Goal: Find specific page/section: Find specific page/section

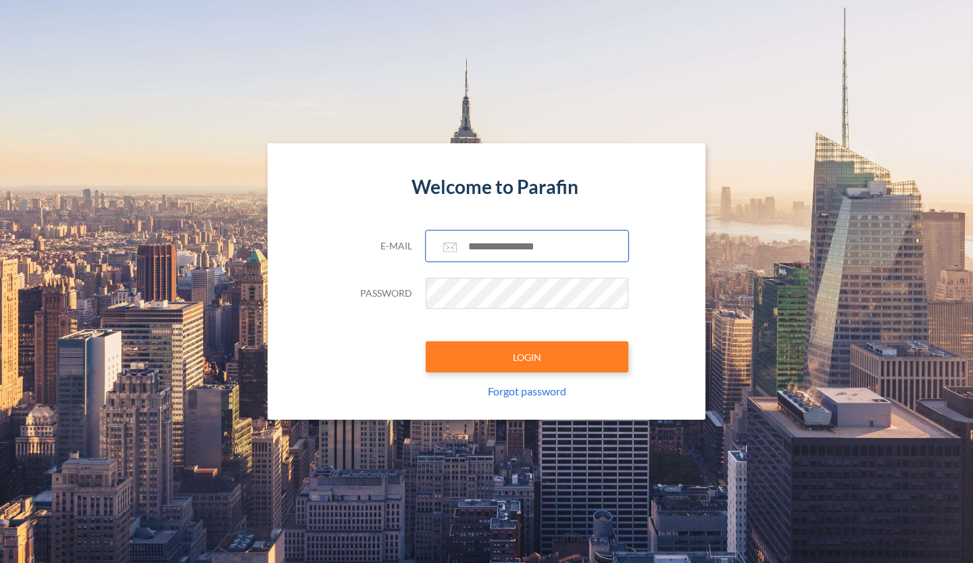
click at [522, 246] on input "text" at bounding box center [527, 245] width 203 height 31
click at [426, 341] on button "LOGIN" at bounding box center [527, 356] width 203 height 31
click at [576, 247] on input "**********" at bounding box center [527, 245] width 203 height 31
type input "**********"
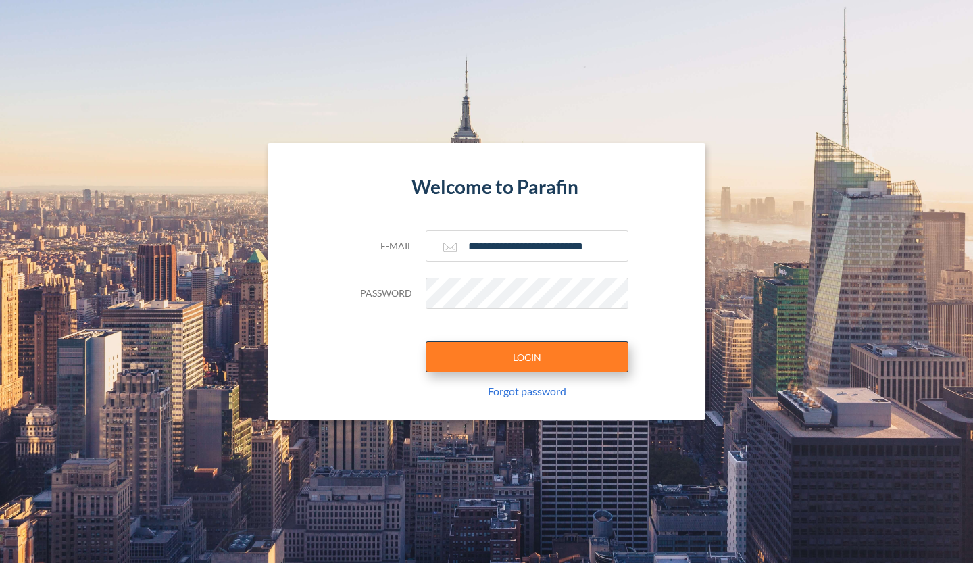
click at [523, 354] on button "LOGIN" at bounding box center [527, 356] width 203 height 31
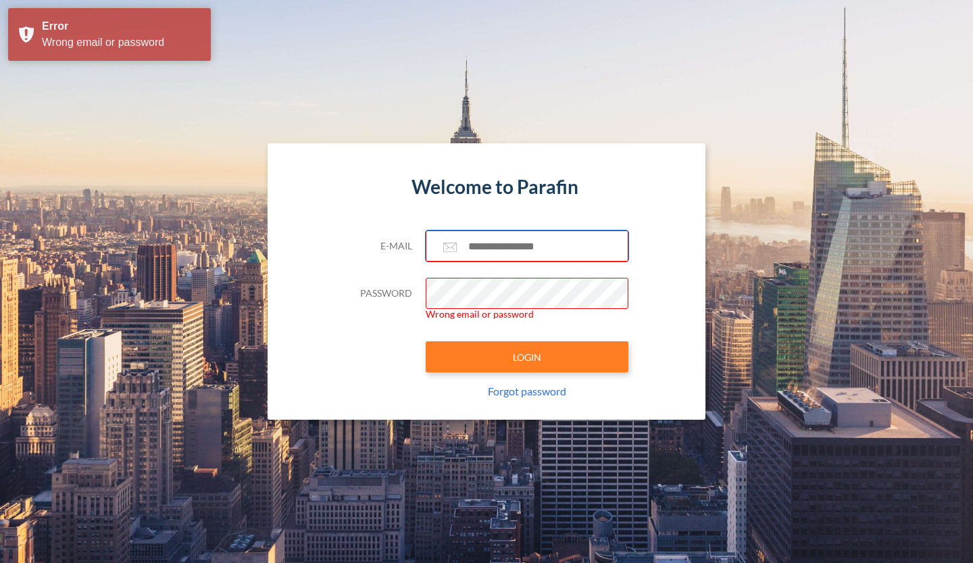
click at [533, 250] on input "text" at bounding box center [527, 245] width 203 height 31
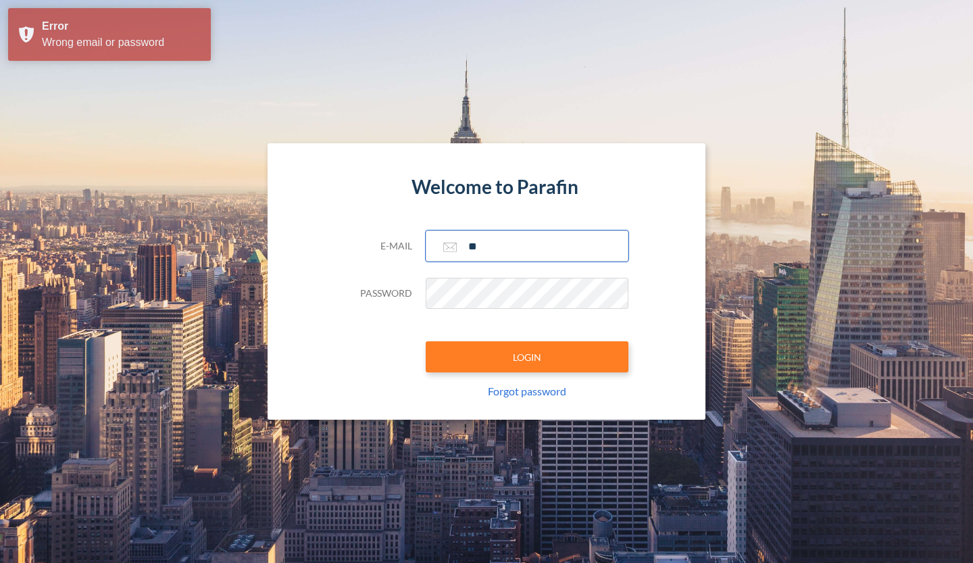
type input "**********"
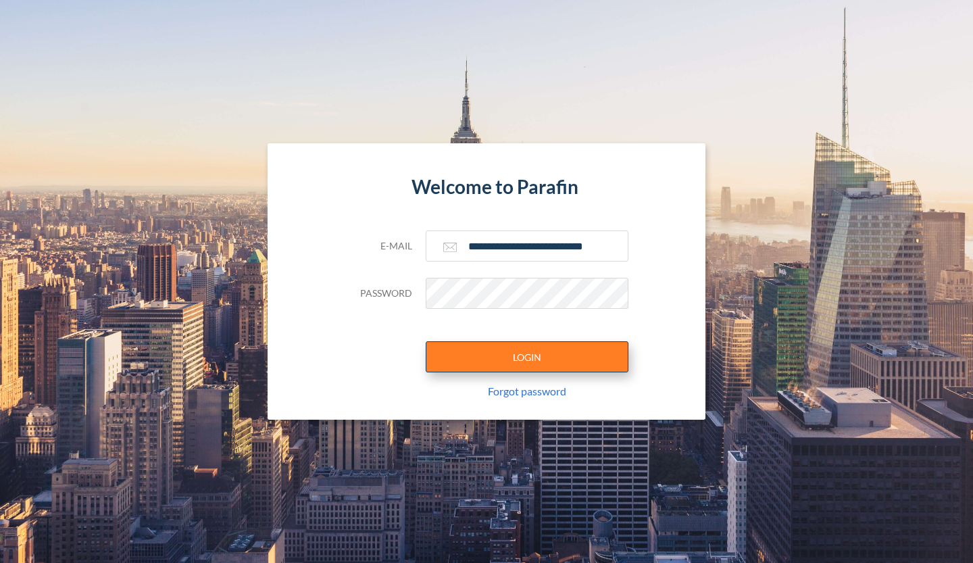
click at [537, 362] on button "LOGIN" at bounding box center [527, 356] width 203 height 31
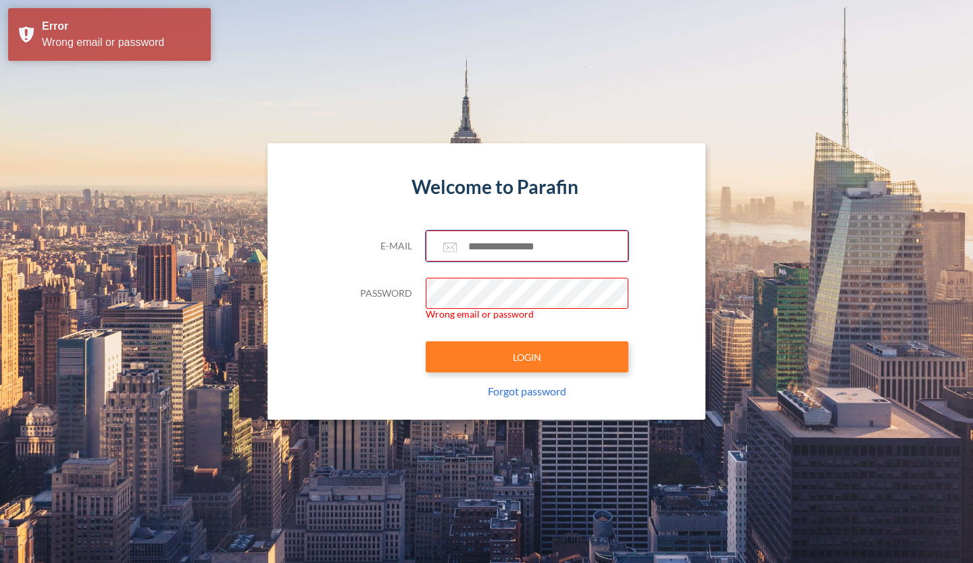
click at [555, 244] on input "text" at bounding box center [527, 245] width 203 height 31
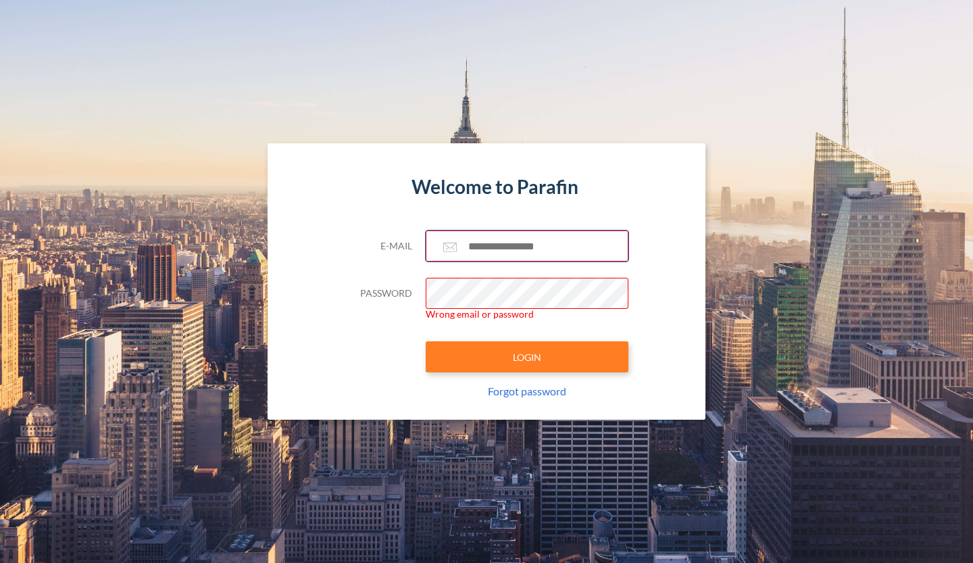
click at [555, 244] on input "text" at bounding box center [527, 245] width 203 height 31
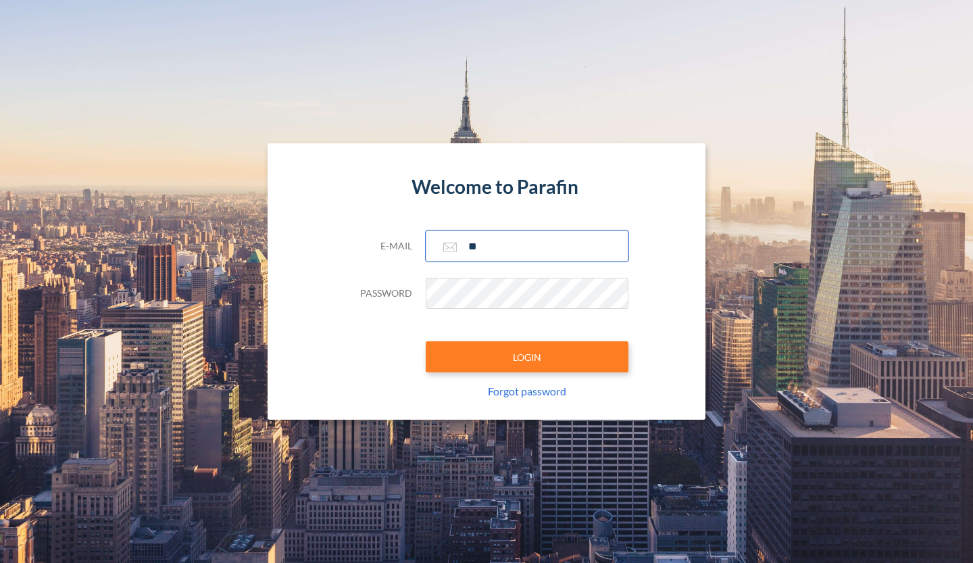
type input "**********"
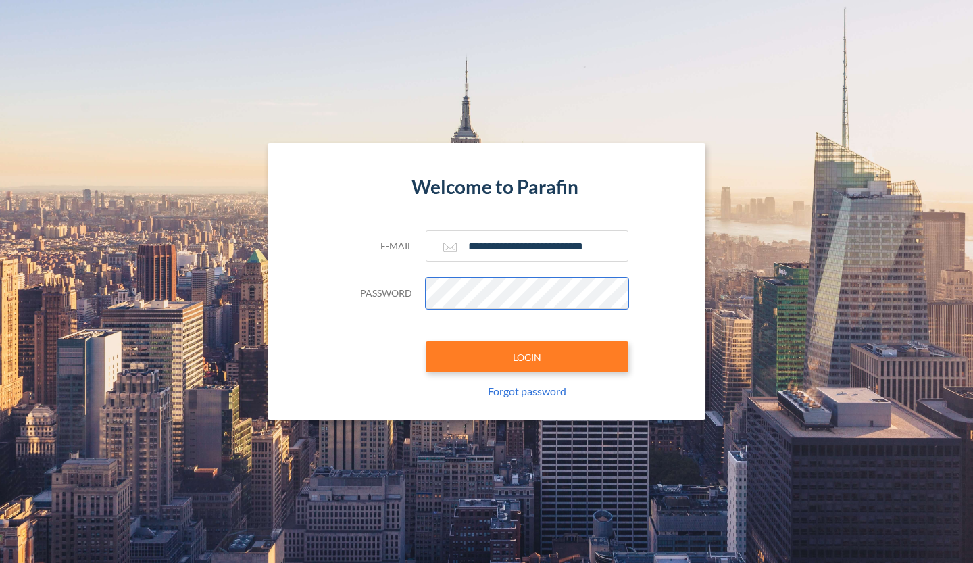
click at [426, 341] on button "LOGIN" at bounding box center [527, 356] width 203 height 31
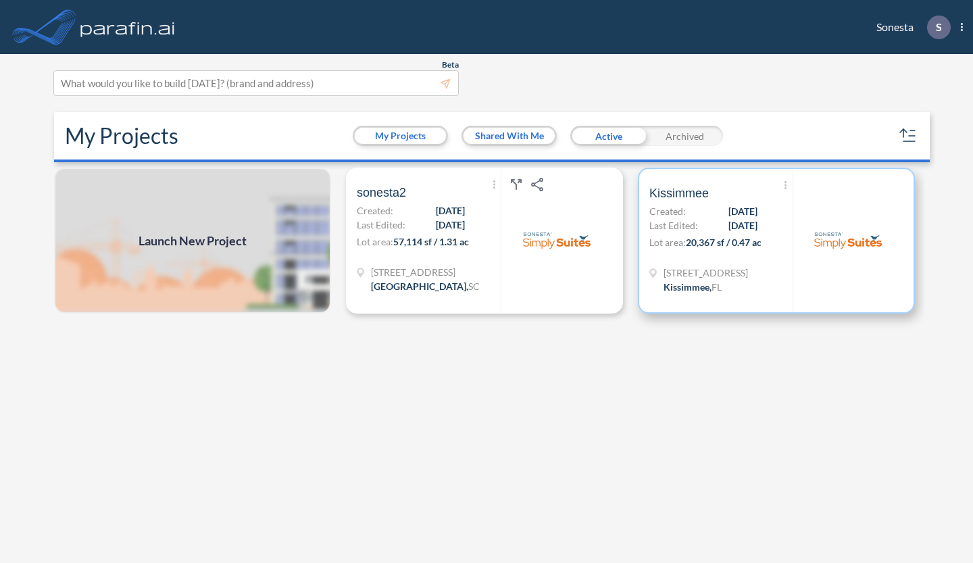
click at [730, 226] on span "[DATE]" at bounding box center [742, 225] width 29 height 14
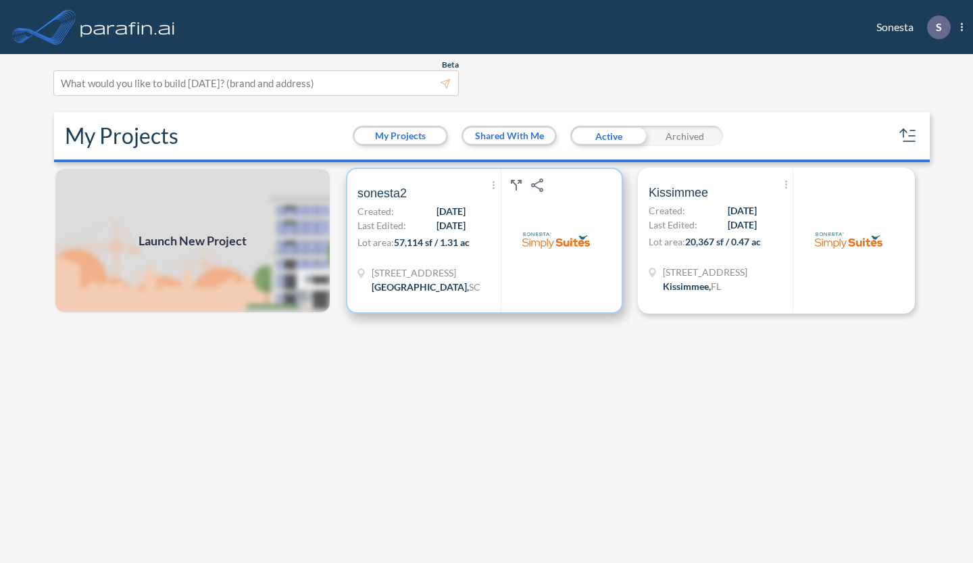
click at [407, 255] on div "Show More Created with sketchtool. Archive Reports Share a copy sonesta2 Create…" at bounding box center [428, 240] width 143 height 143
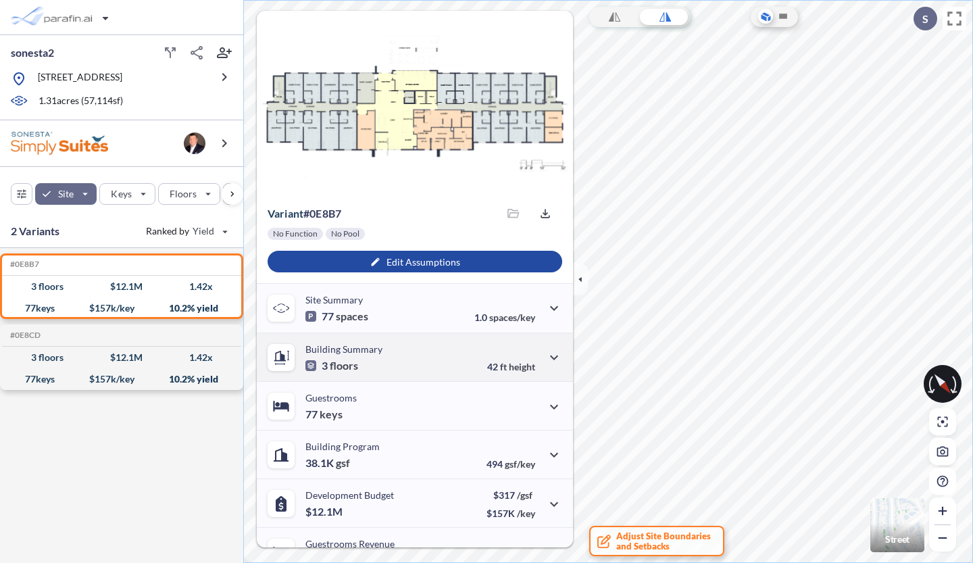
click at [383, 337] on div "Building Summary 3 floors 42 ft height" at bounding box center [415, 356] width 316 height 49
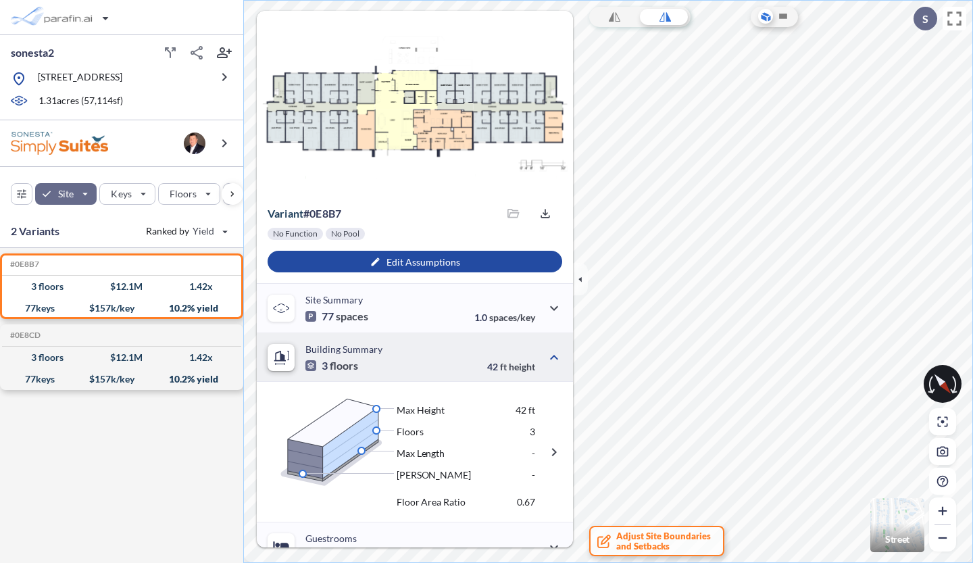
click at [383, 337] on div "Building Summary 3 floors 42 ft height" at bounding box center [415, 356] width 316 height 49
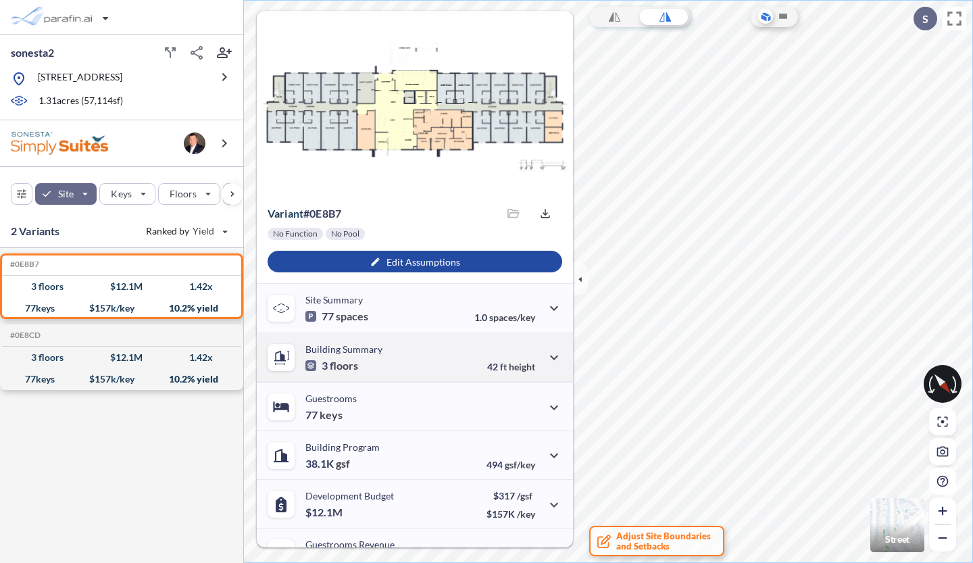
click at [383, 337] on div "Building Summary 3 floors 42 ft height" at bounding box center [415, 356] width 316 height 49
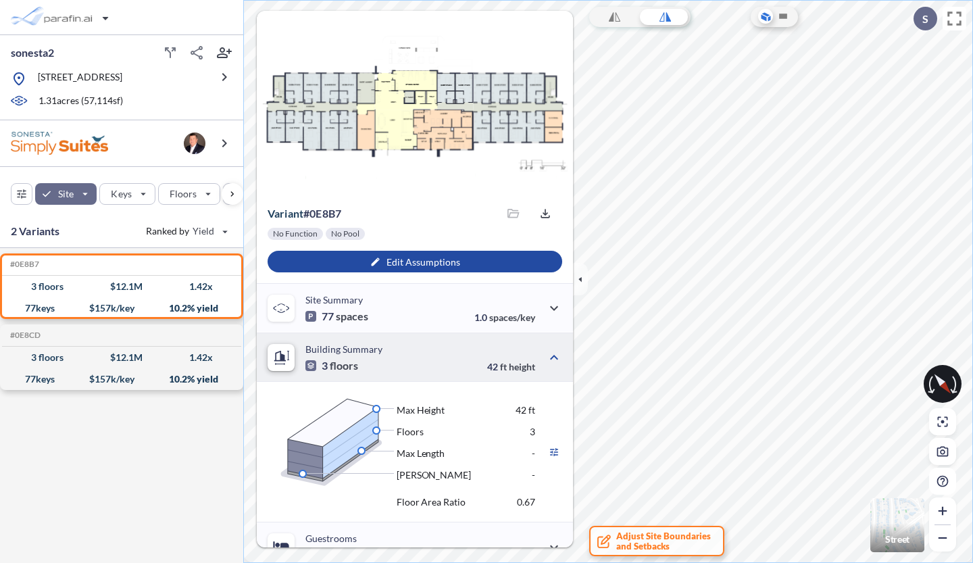
click at [100, 453] on div "#0E8B7 Development Report Design Report 3 floors $ 12.1 M 1.42 x 77 keys $ 157 …" at bounding box center [121, 405] width 243 height 315
click at [209, 195] on div "button" at bounding box center [189, 194] width 61 height 20
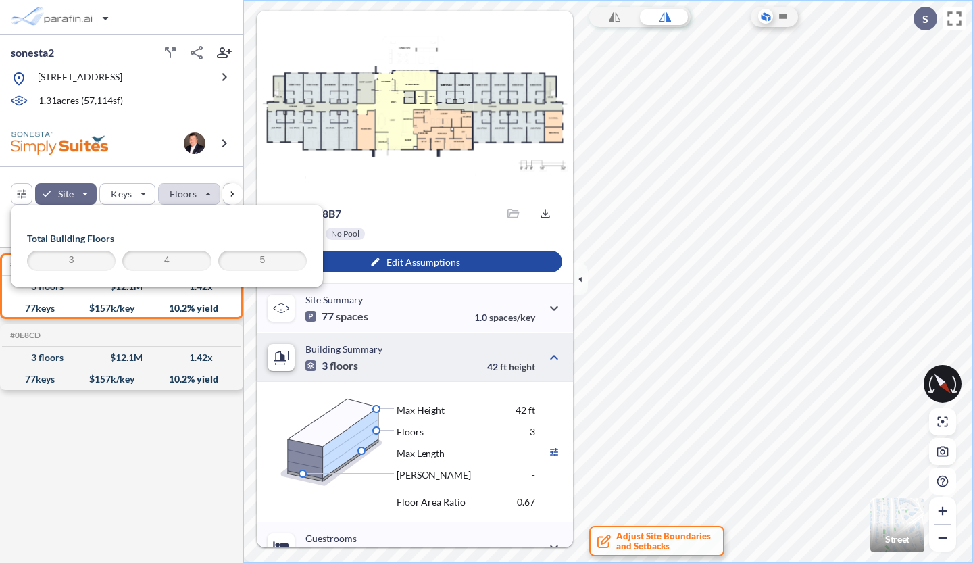
click at [166, 259] on span "4" at bounding box center [166, 261] width 84 height 16
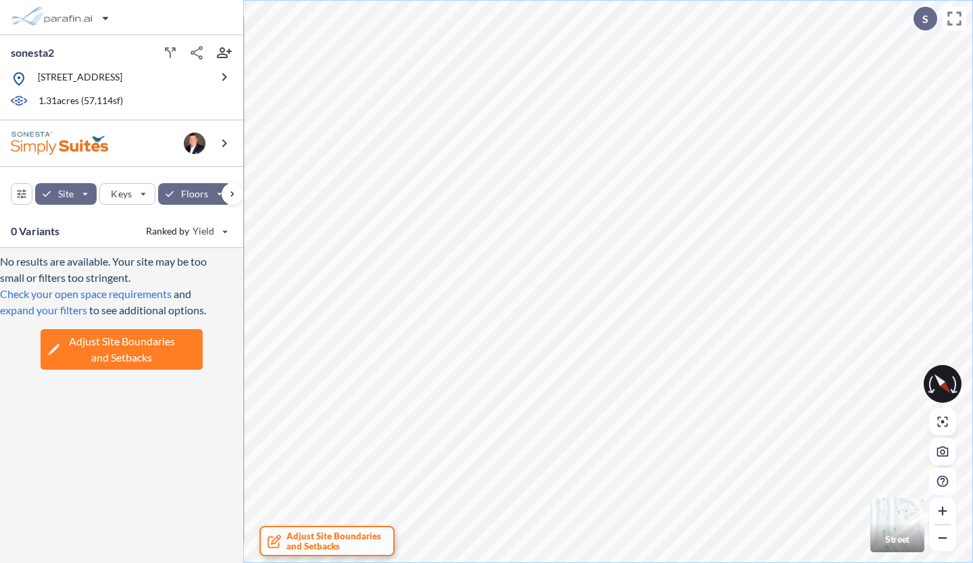
click at [131, 341] on span "Adjust Site Boundaries and Setbacks" at bounding box center [122, 349] width 106 height 32
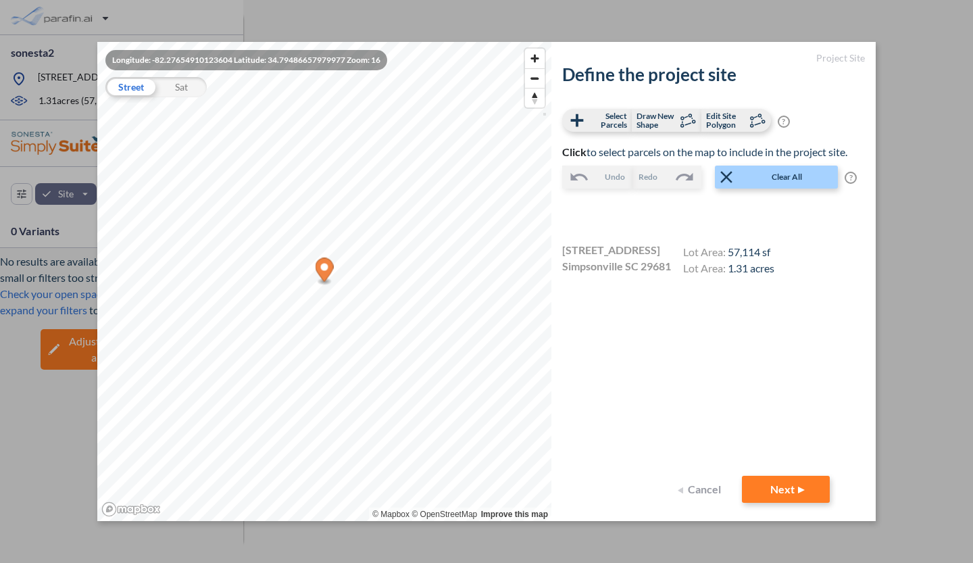
click at [688, 489] on button "Cancel" at bounding box center [701, 489] width 54 height 27
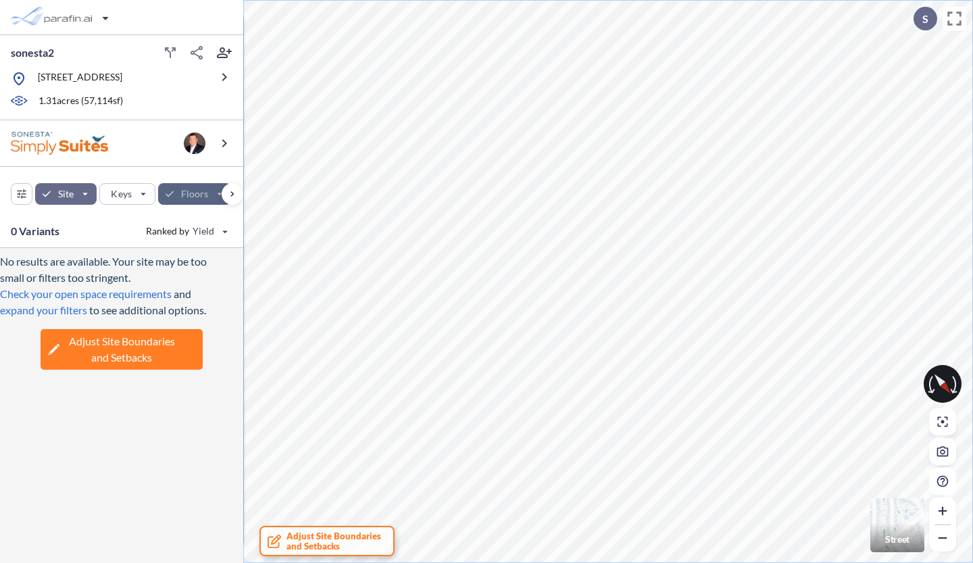
click at [217, 197] on div "button" at bounding box center [195, 194] width 74 height 22
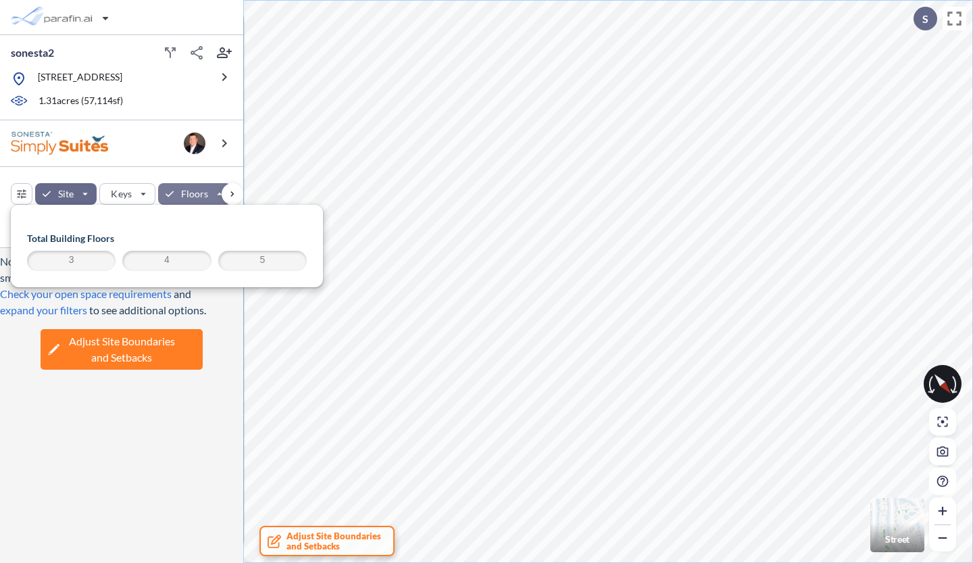
click at [96, 257] on span "3" at bounding box center [71, 261] width 84 height 16
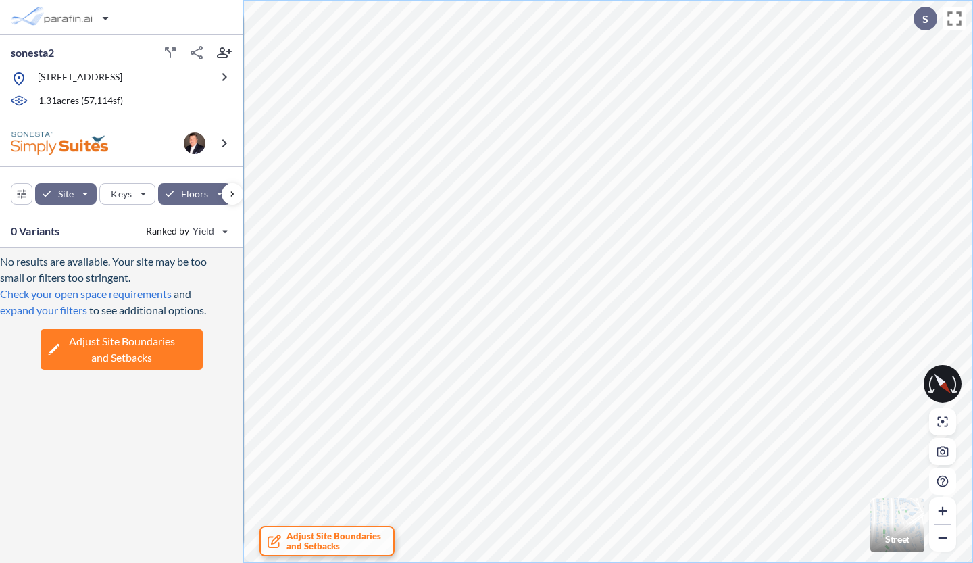
click at [162, 393] on div "No results are available. Your site may be too small or filters too stringent. …" at bounding box center [121, 405] width 243 height 315
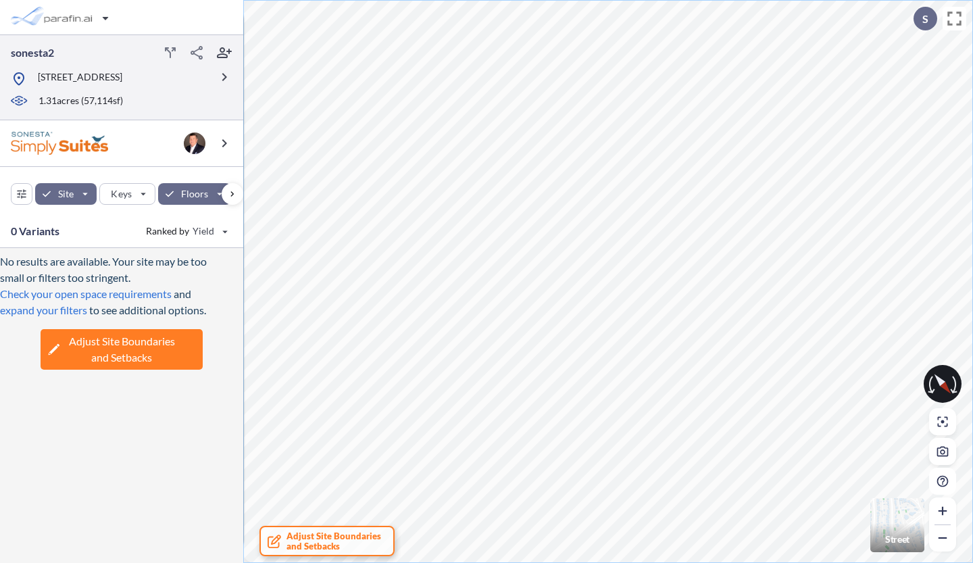
click at [122, 80] on p "[STREET_ADDRESS]" at bounding box center [80, 78] width 84 height 17
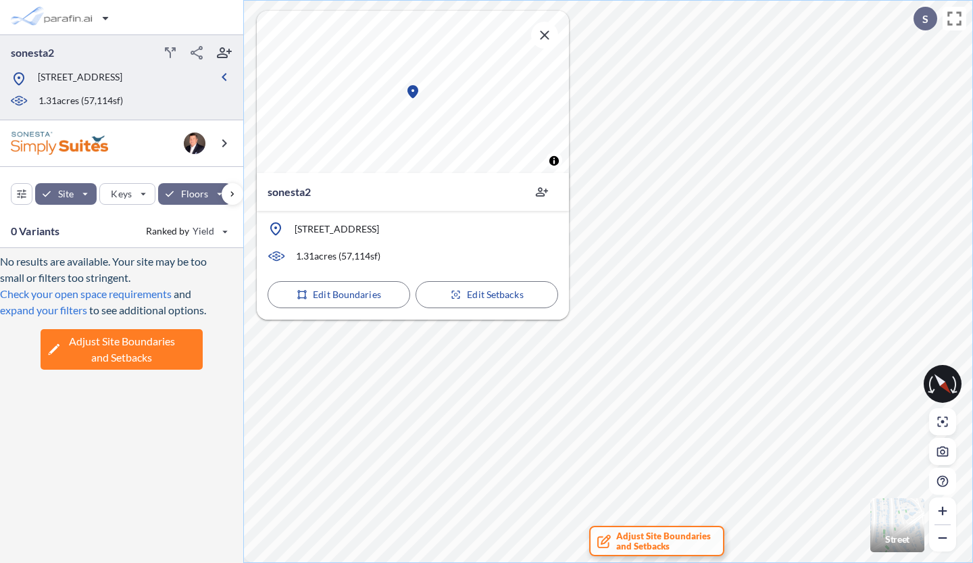
click at [122, 80] on p "[STREET_ADDRESS]" at bounding box center [80, 78] width 84 height 17
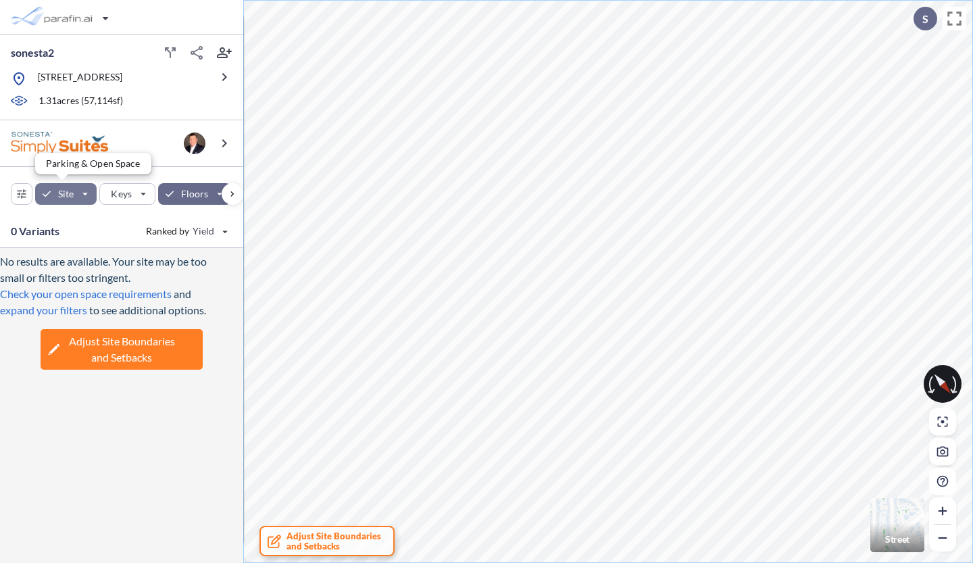
click at [89, 194] on div "button" at bounding box center [65, 194] width 61 height 22
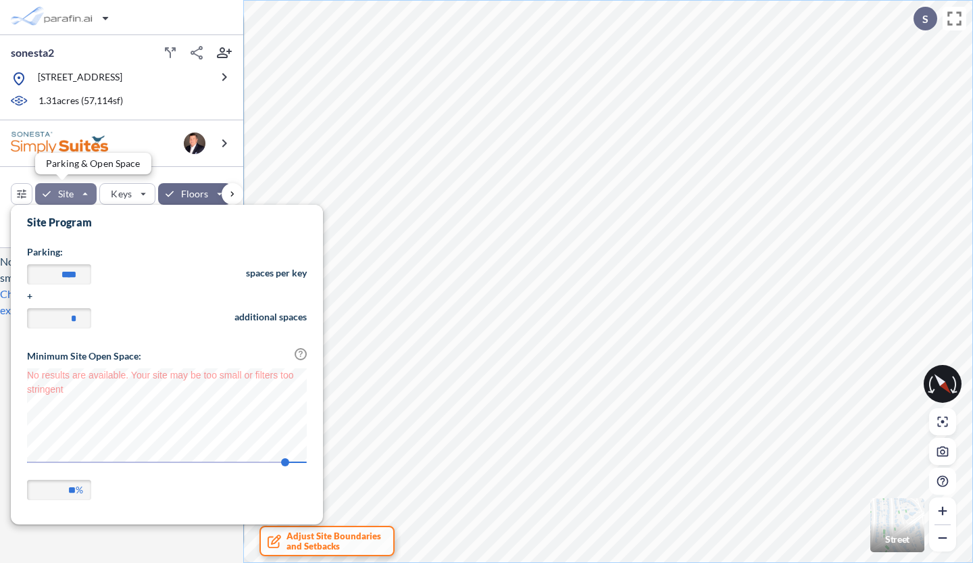
scroll to position [315, 312]
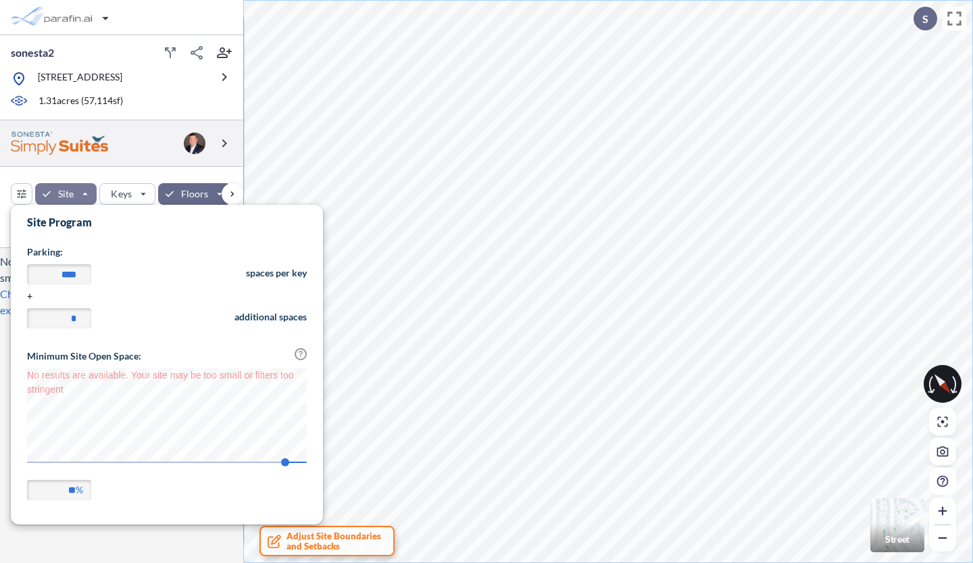
click at [136, 157] on div at bounding box center [121, 143] width 243 height 47
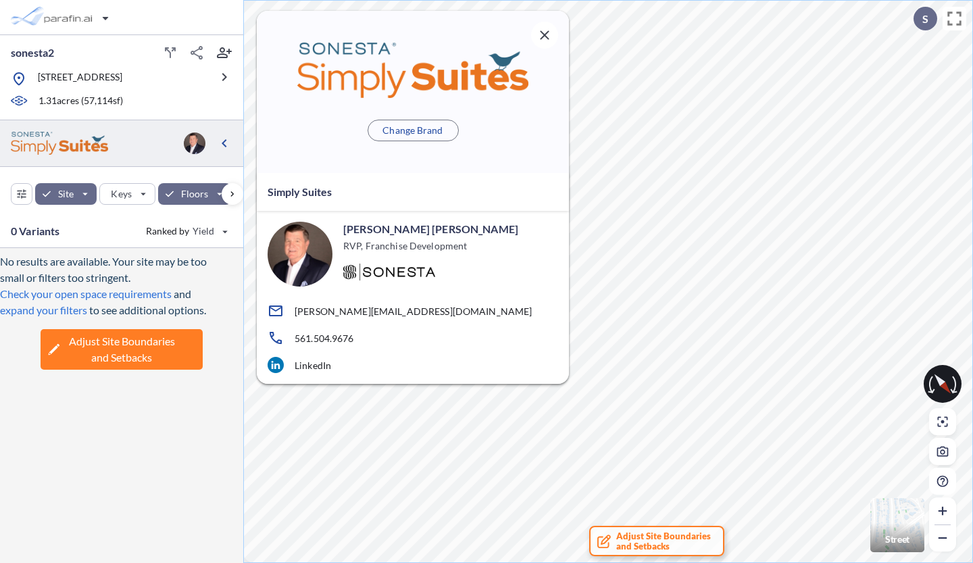
click at [136, 157] on div at bounding box center [121, 143] width 243 height 47
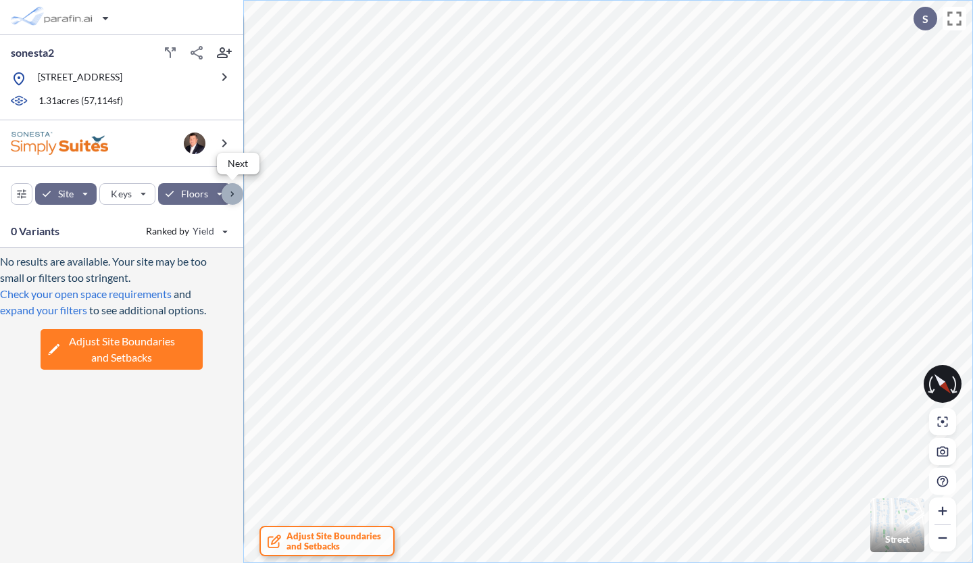
click at [230, 193] on div "button" at bounding box center [233, 194] width 22 height 22
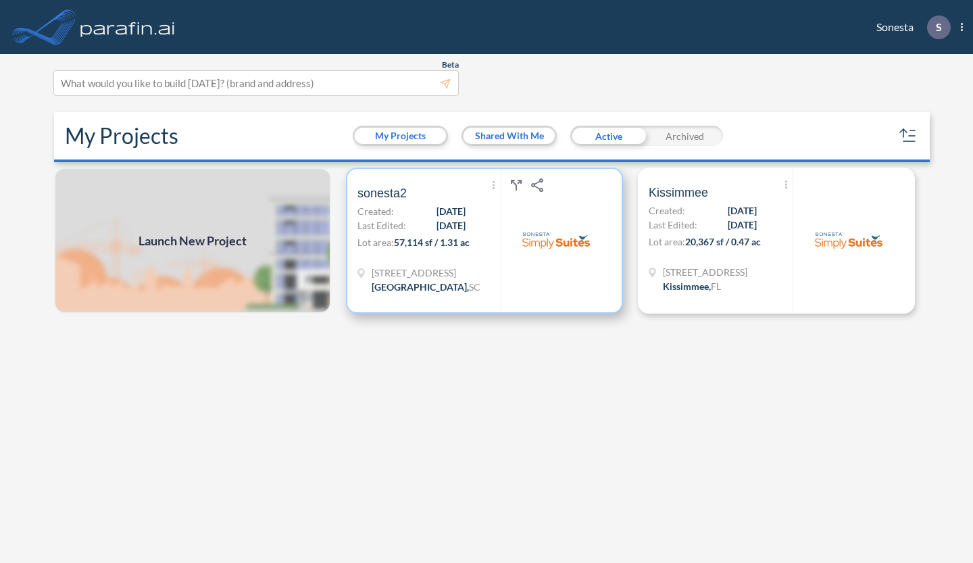
click at [388, 224] on span "Last Edited:" at bounding box center [381, 225] width 49 height 14
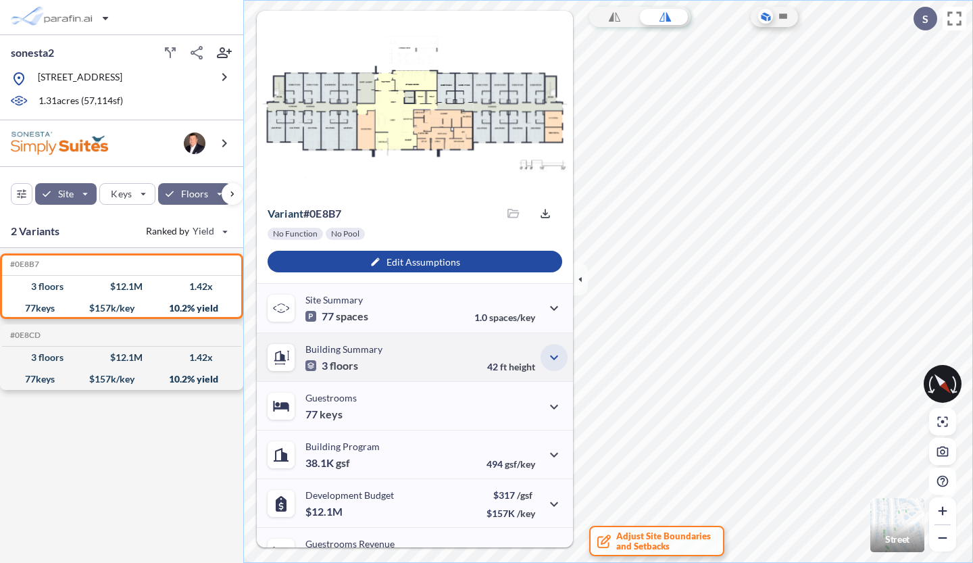
click at [552, 359] on icon "button" at bounding box center [554, 357] width 16 height 16
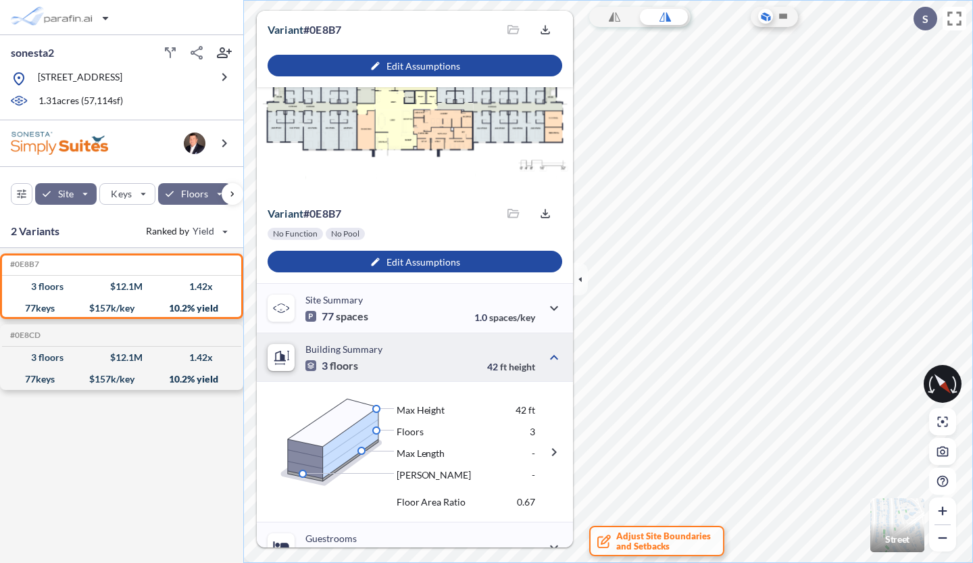
scroll to position [267, 0]
